Goal: Transaction & Acquisition: Purchase product/service

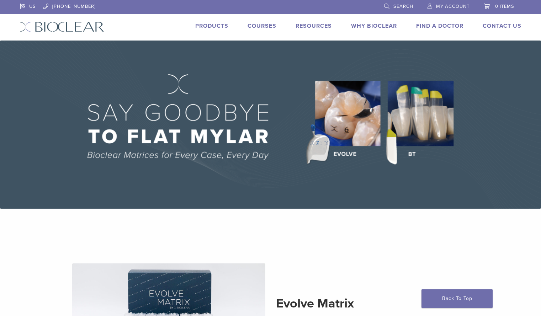
click at [213, 27] on link "Products" at bounding box center [211, 25] width 33 height 7
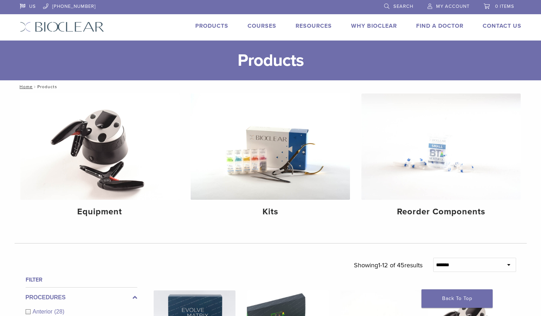
click at [63, 167] on img at bounding box center [99, 147] width 159 height 106
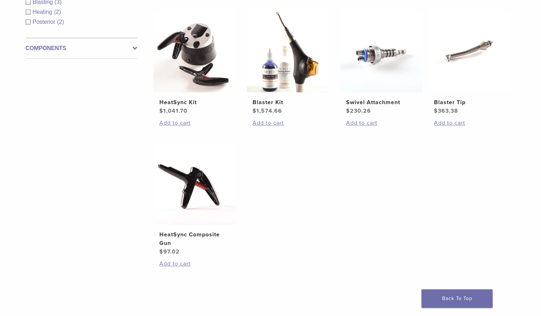
scroll to position [178, 0]
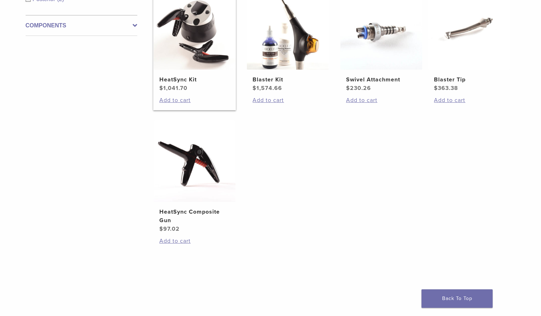
click at [190, 63] on img at bounding box center [195, 29] width 82 height 82
